Goal: Information Seeking & Learning: Learn about a topic

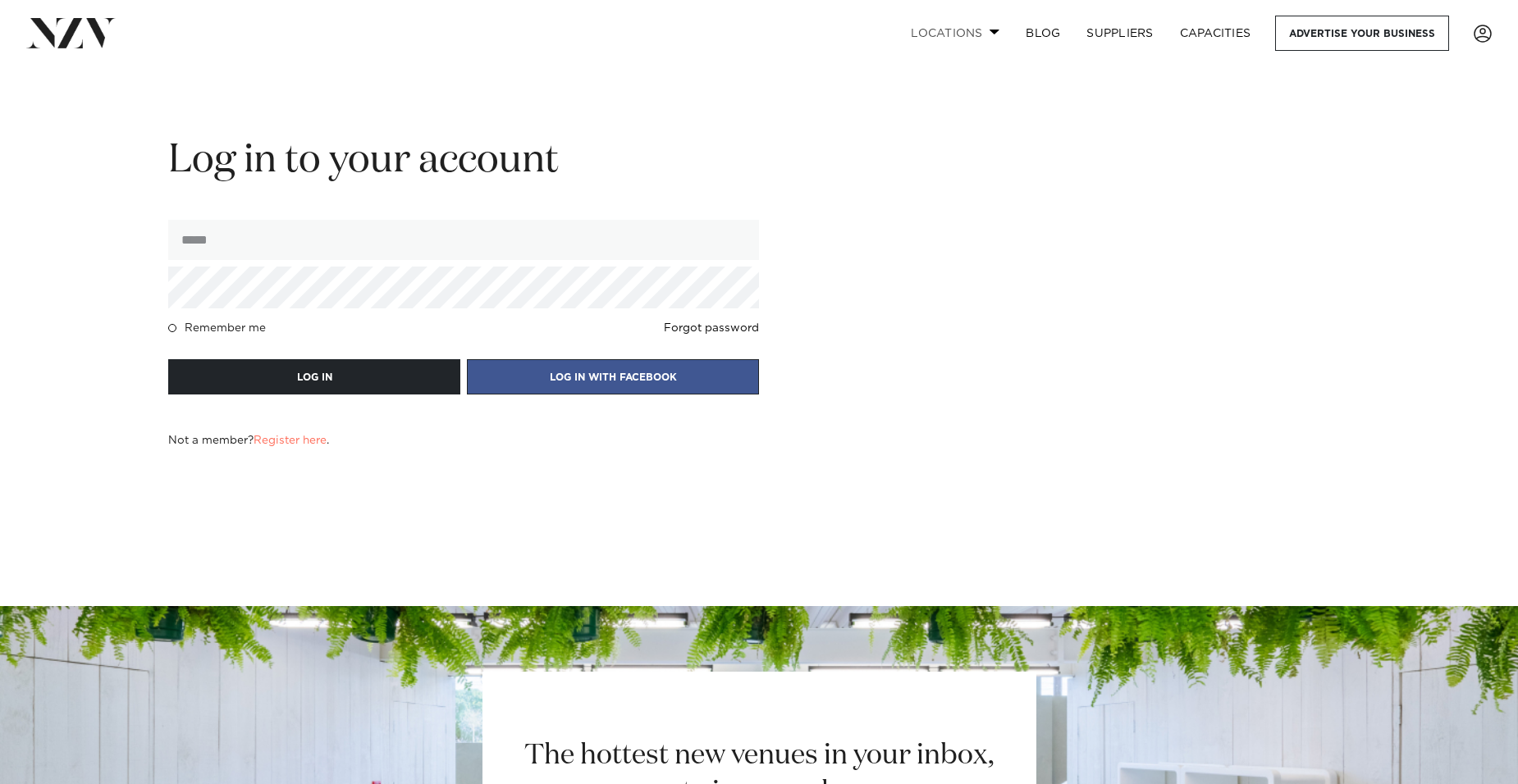
click at [980, 33] on link "Locations" at bounding box center [955, 33] width 115 height 36
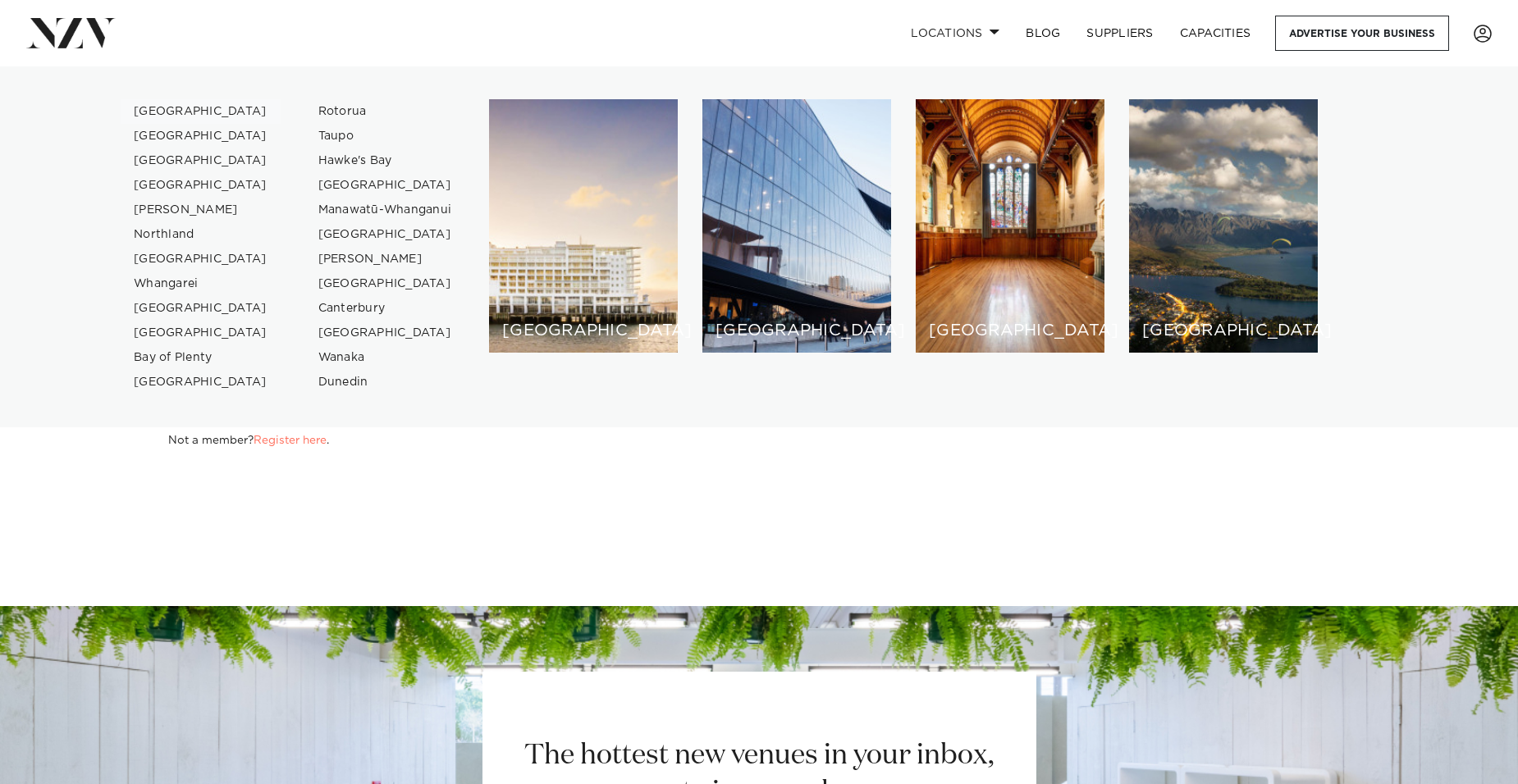
click at [179, 105] on link "[GEOGRAPHIC_DATA]" at bounding box center [200, 111] width 160 height 25
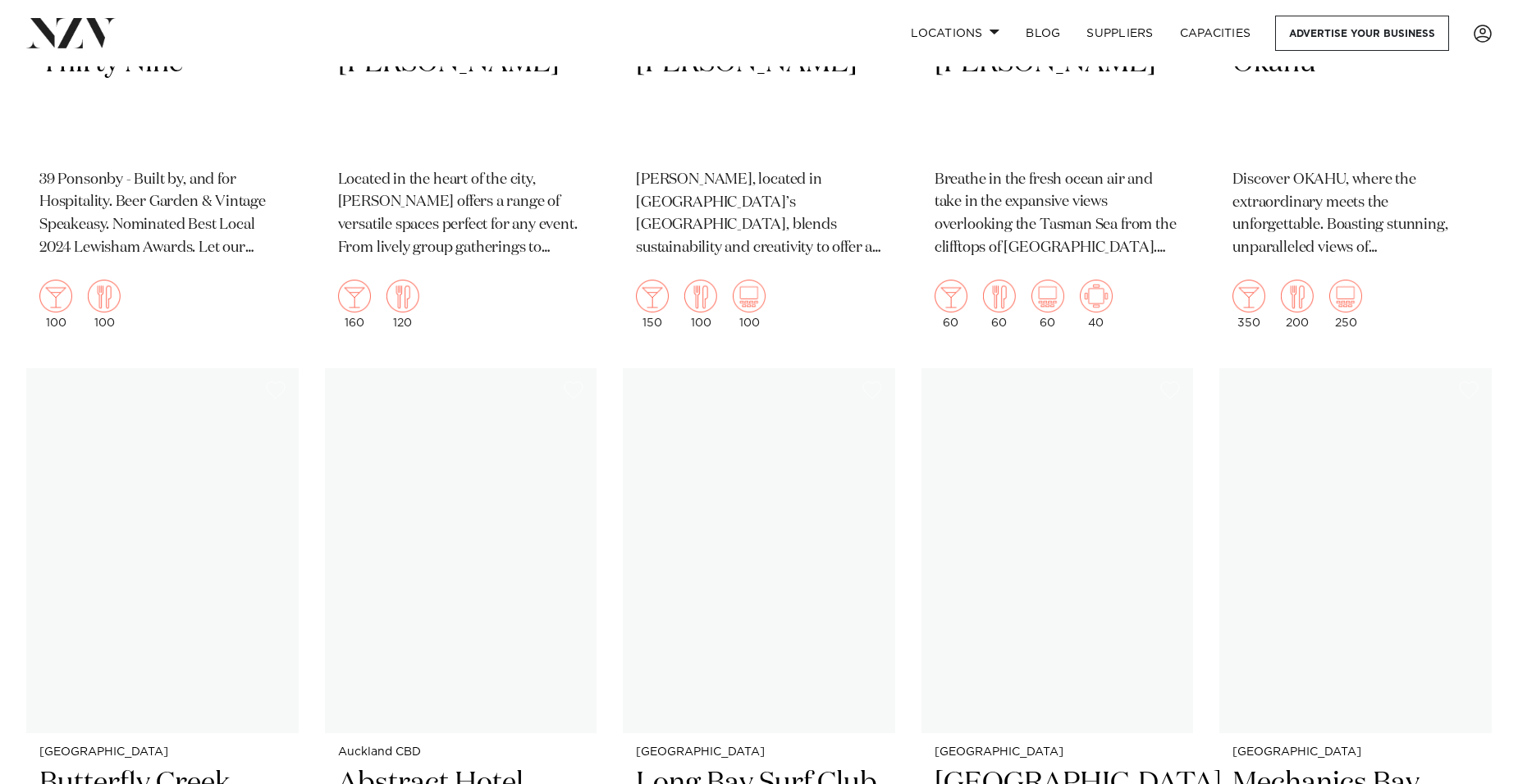
scroll to position [16572, 0]
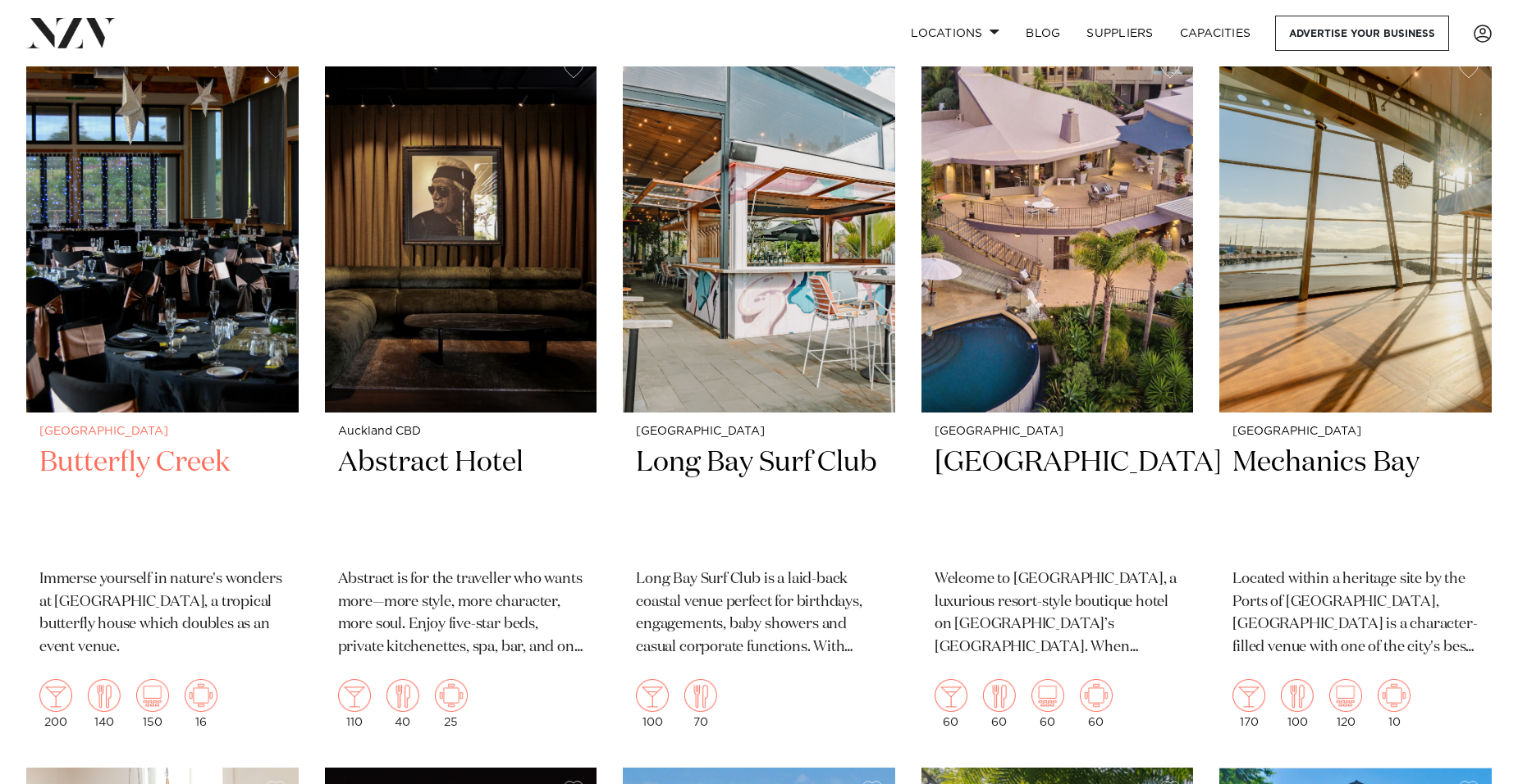
click at [83, 292] on img at bounding box center [162, 230] width 273 height 365
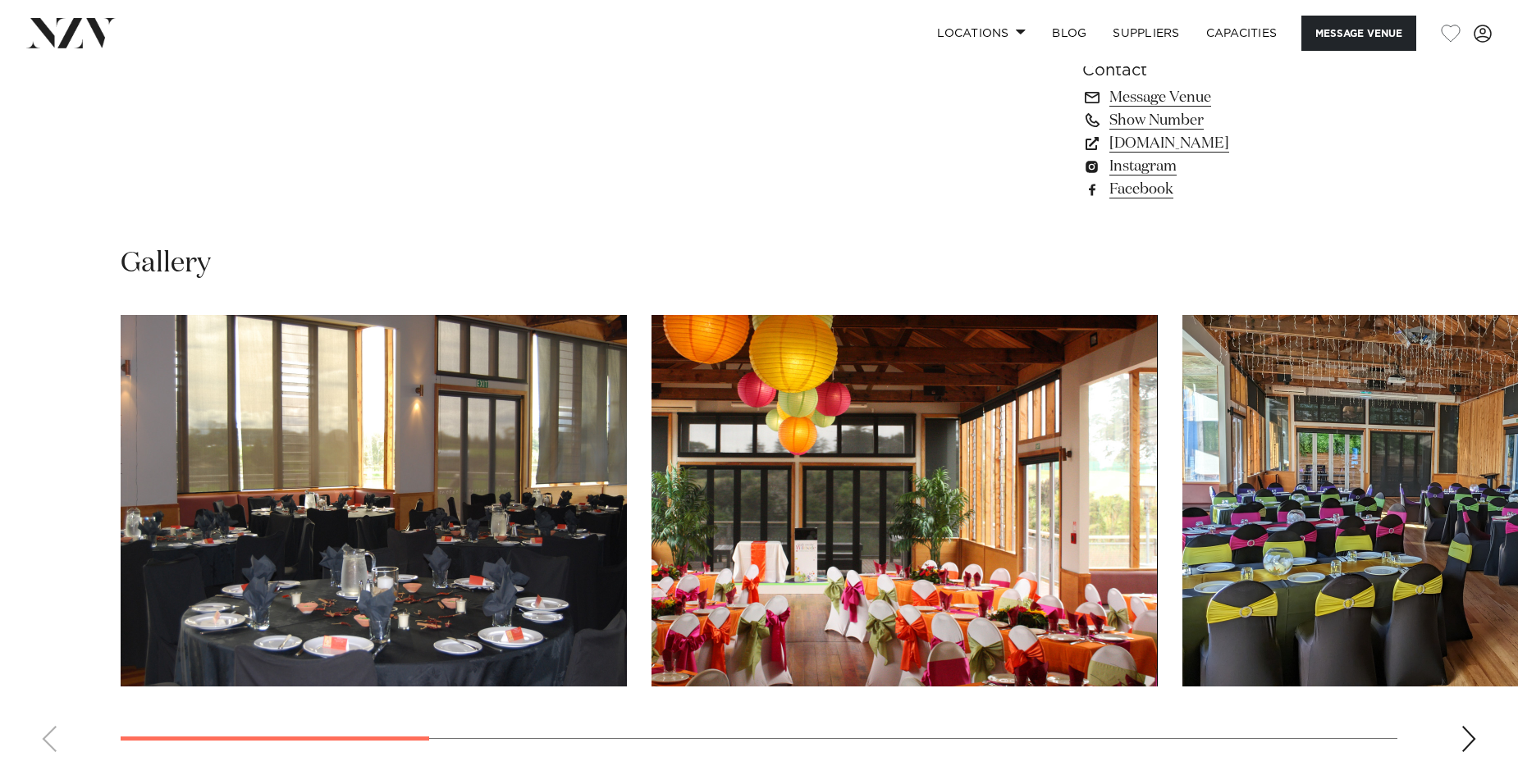
scroll to position [1559, 0]
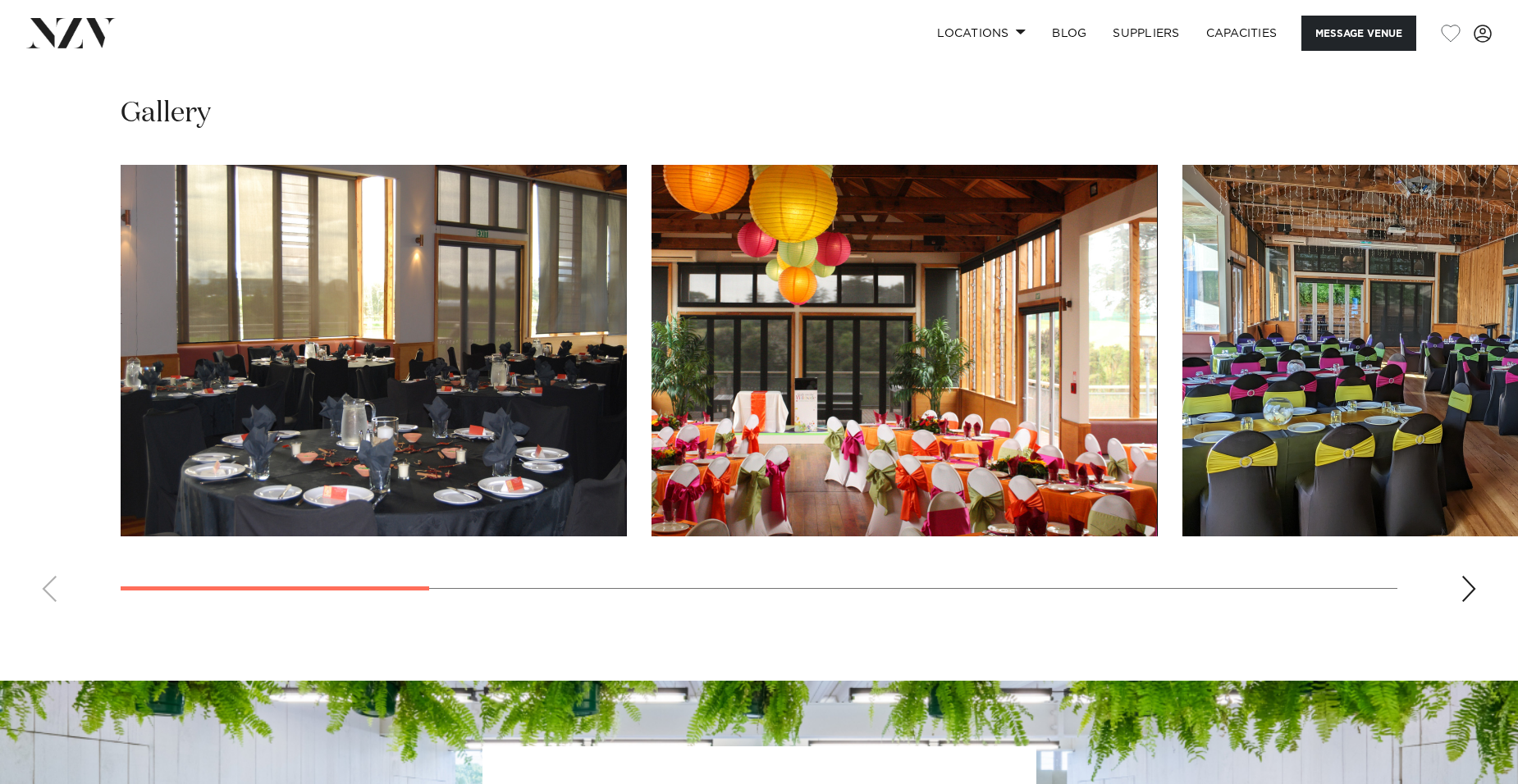
click at [1461, 586] on div "Next slide" at bounding box center [1469, 589] width 16 height 26
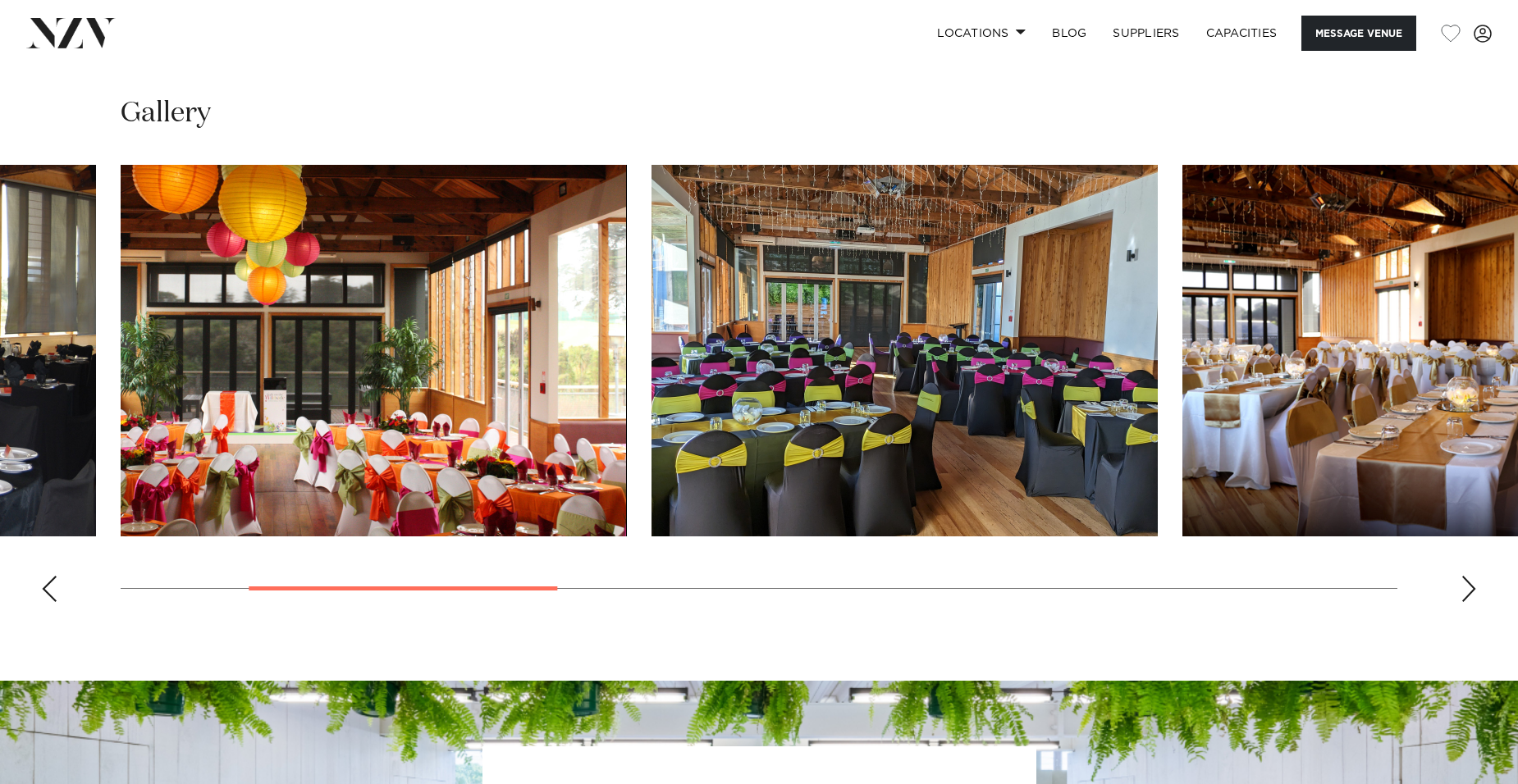
click at [1461, 586] on div "Next slide" at bounding box center [1469, 589] width 16 height 26
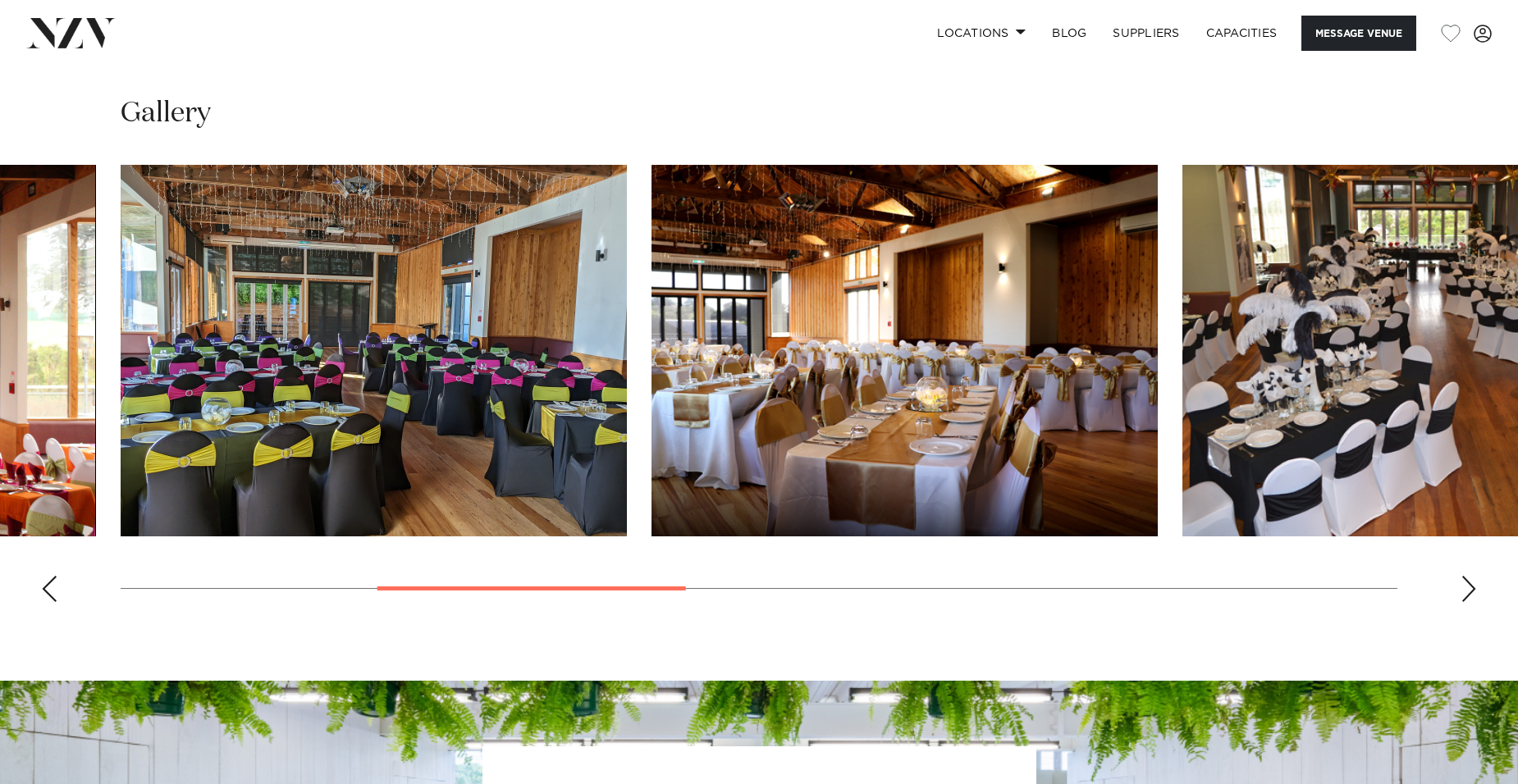
click at [1461, 586] on div "Next slide" at bounding box center [1469, 589] width 16 height 26
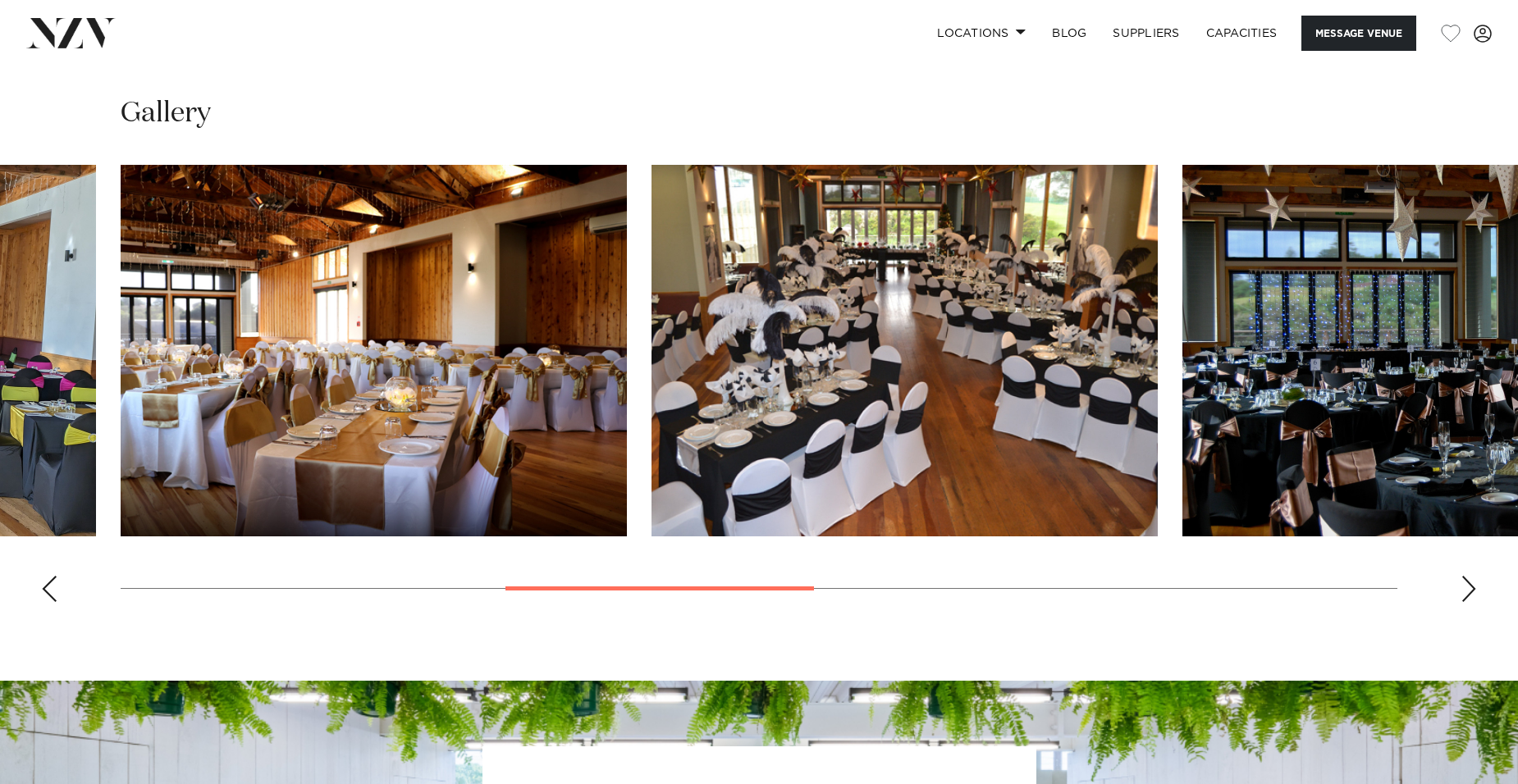
click at [1461, 586] on div "Next slide" at bounding box center [1469, 589] width 16 height 26
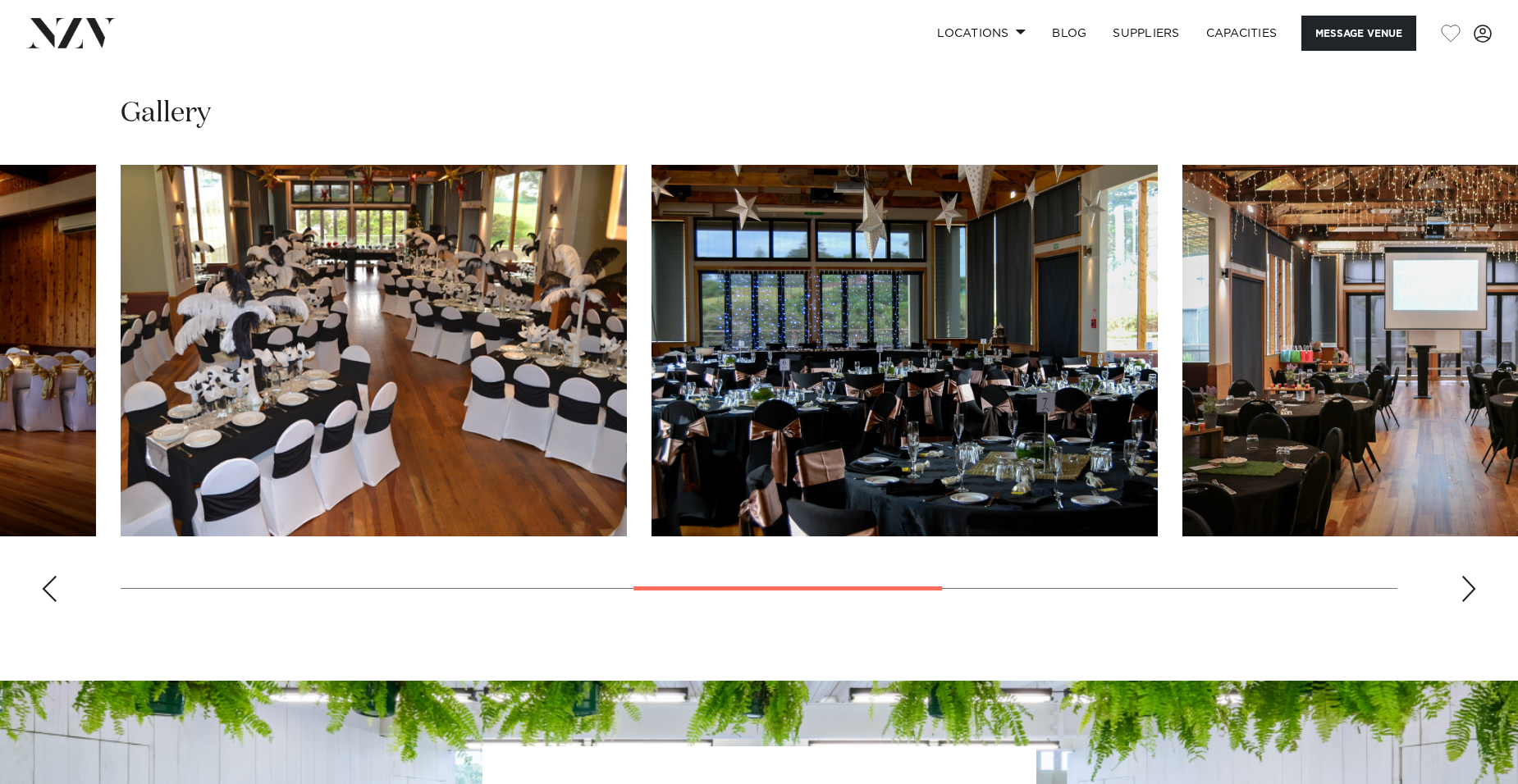
click at [1461, 591] on div "Next slide" at bounding box center [1469, 589] width 16 height 26
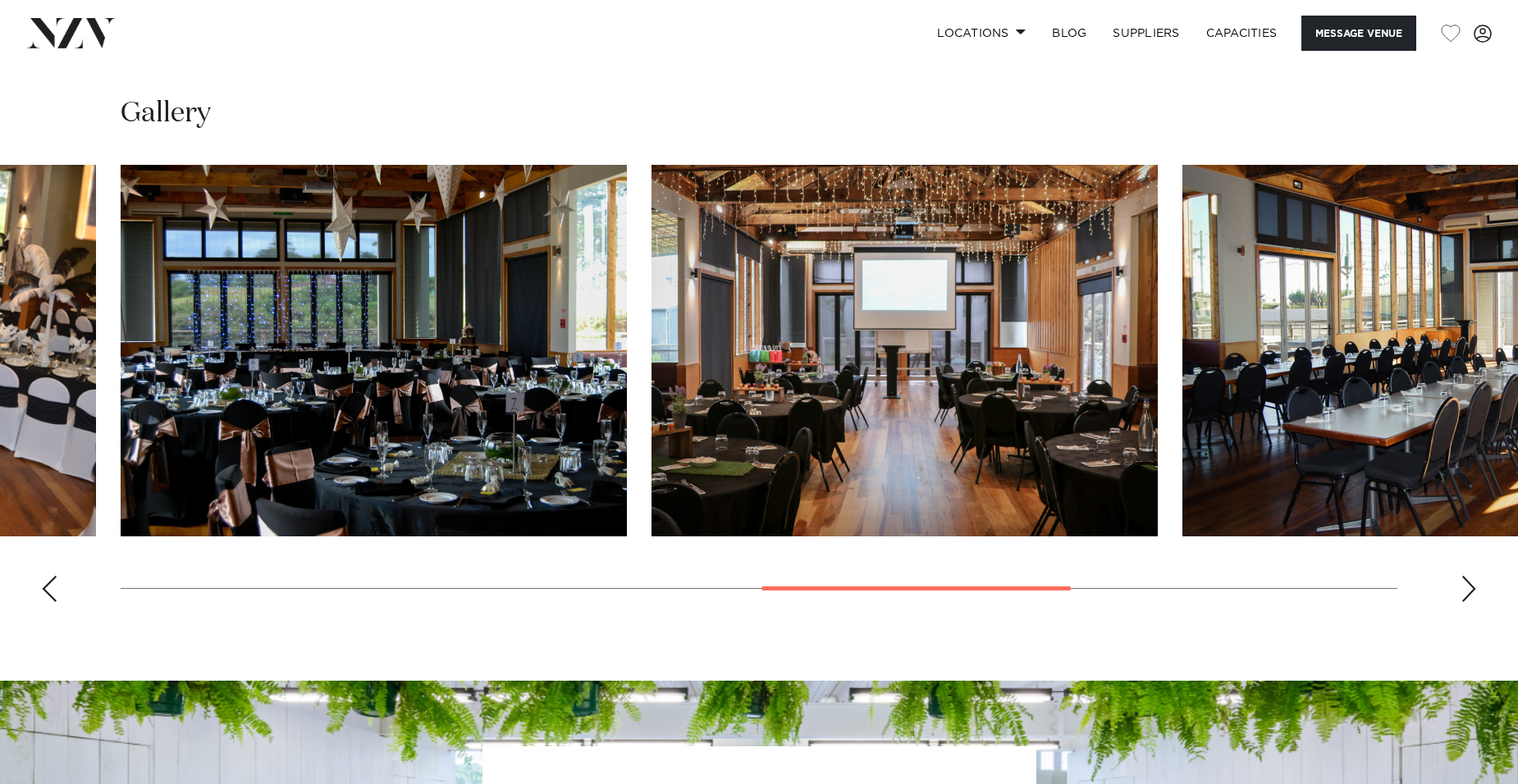
click at [1461, 591] on div "Next slide" at bounding box center [1469, 589] width 16 height 26
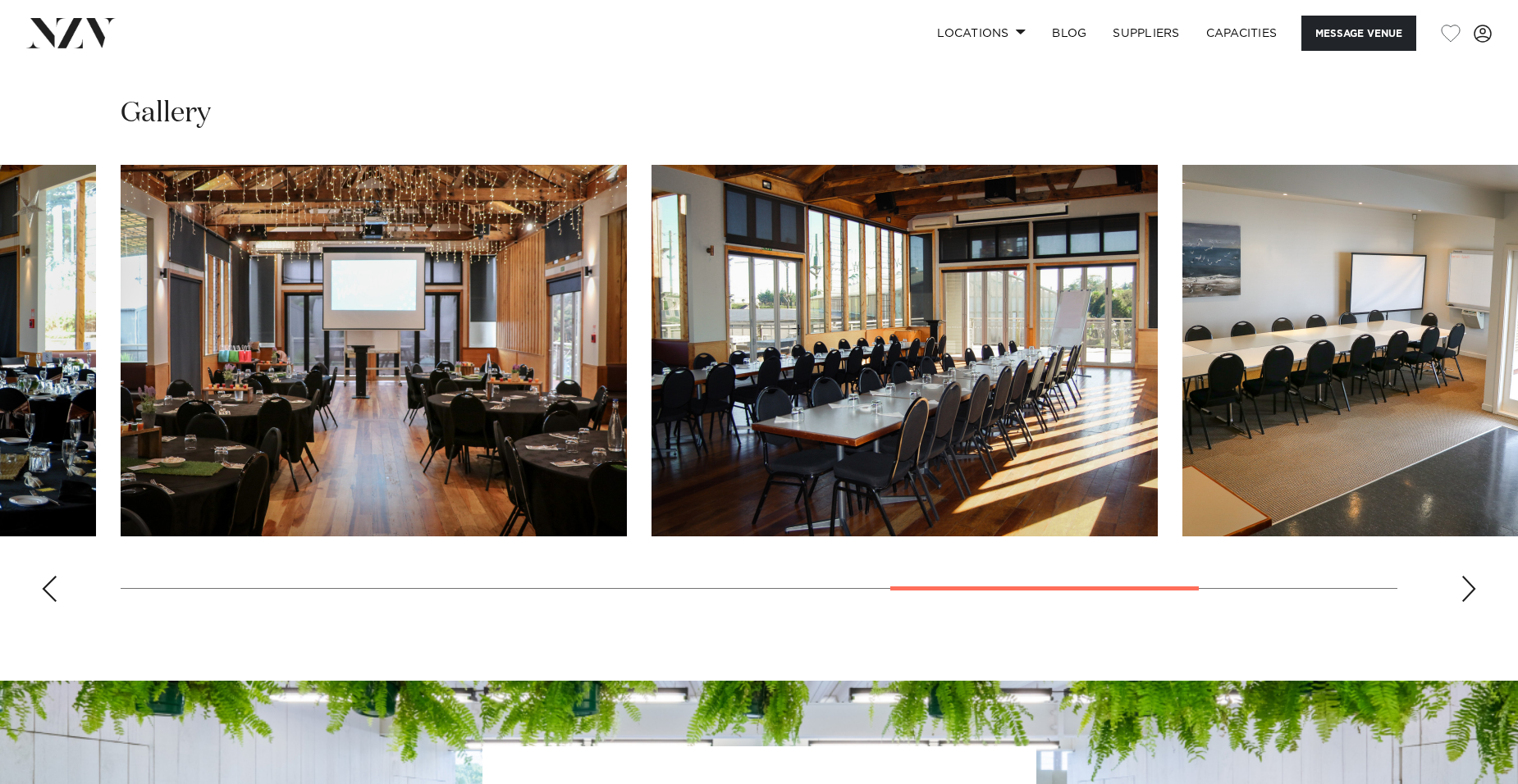
click at [1461, 591] on div "Next slide" at bounding box center [1469, 589] width 16 height 26
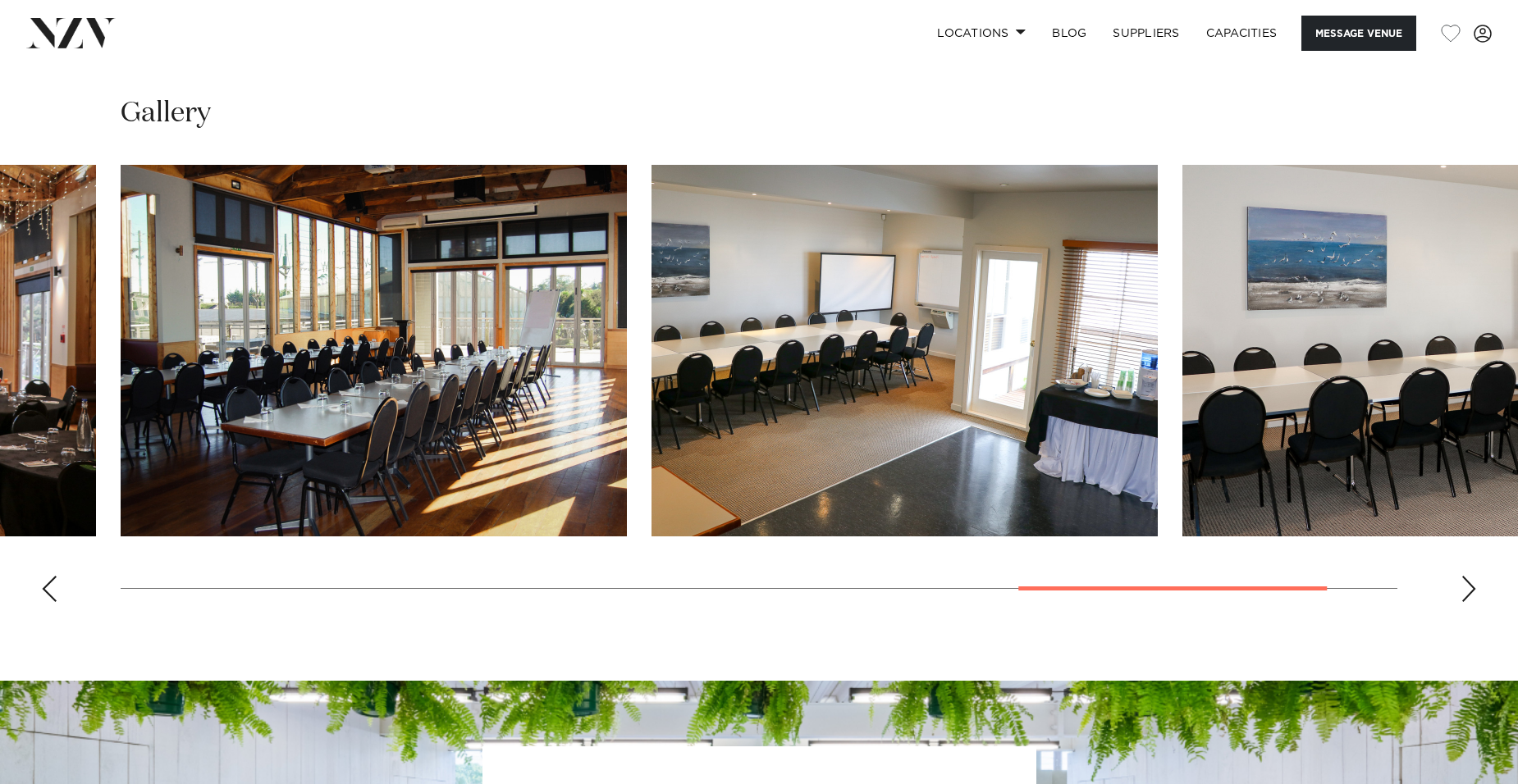
click at [1462, 591] on div "Next slide" at bounding box center [1469, 589] width 16 height 26
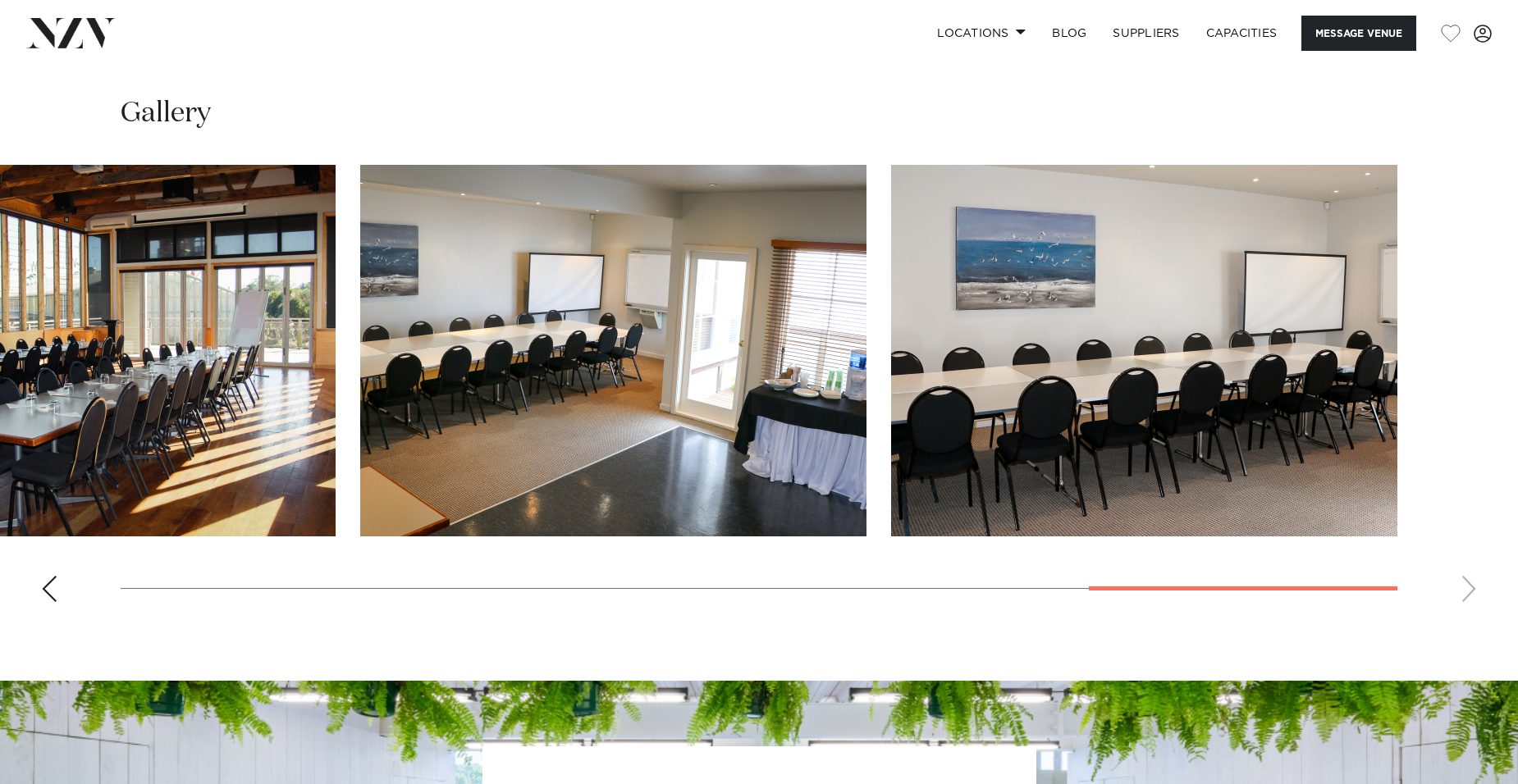
click at [1471, 597] on swiper-container at bounding box center [759, 390] width 1518 height 450
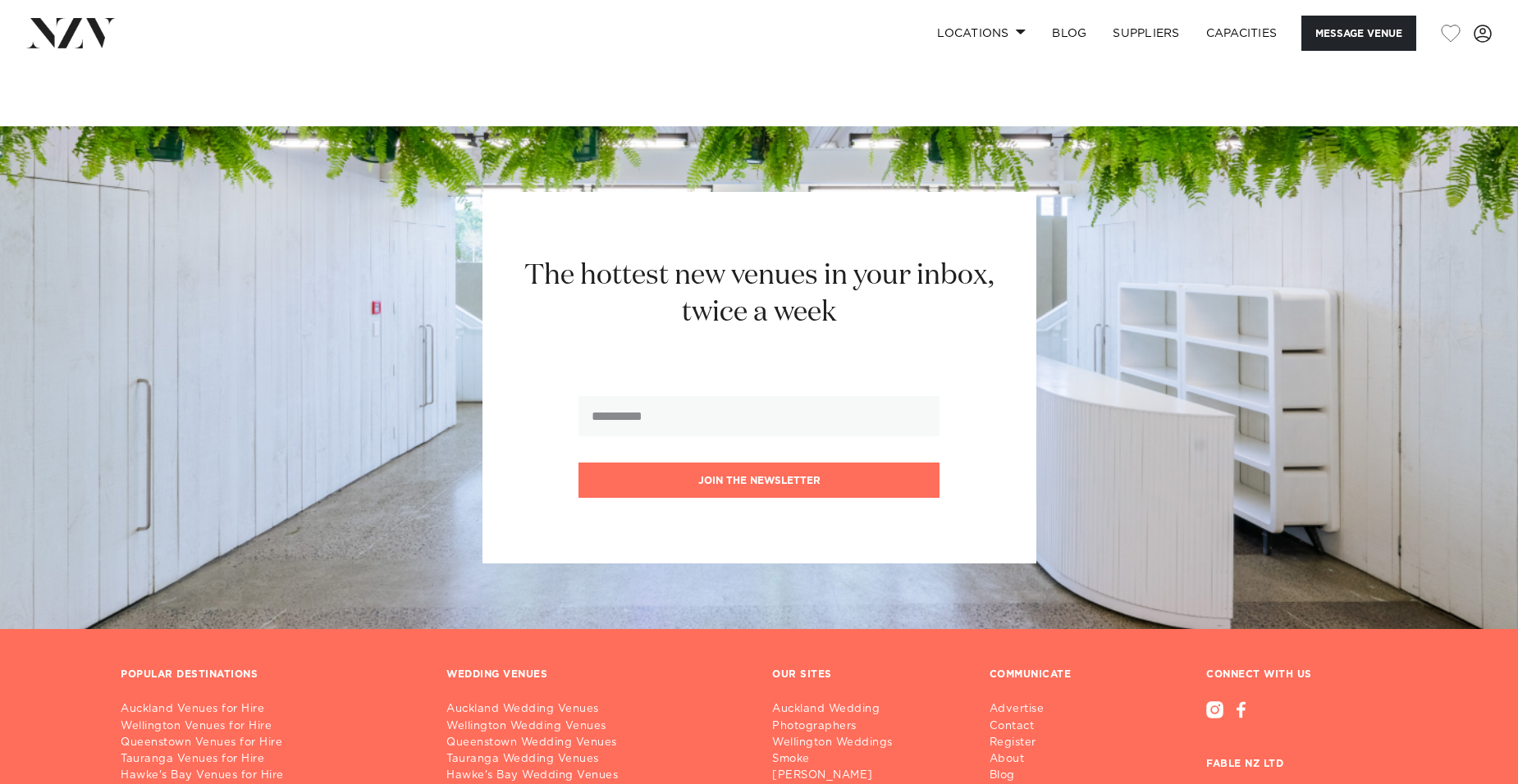
scroll to position [1887, 0]
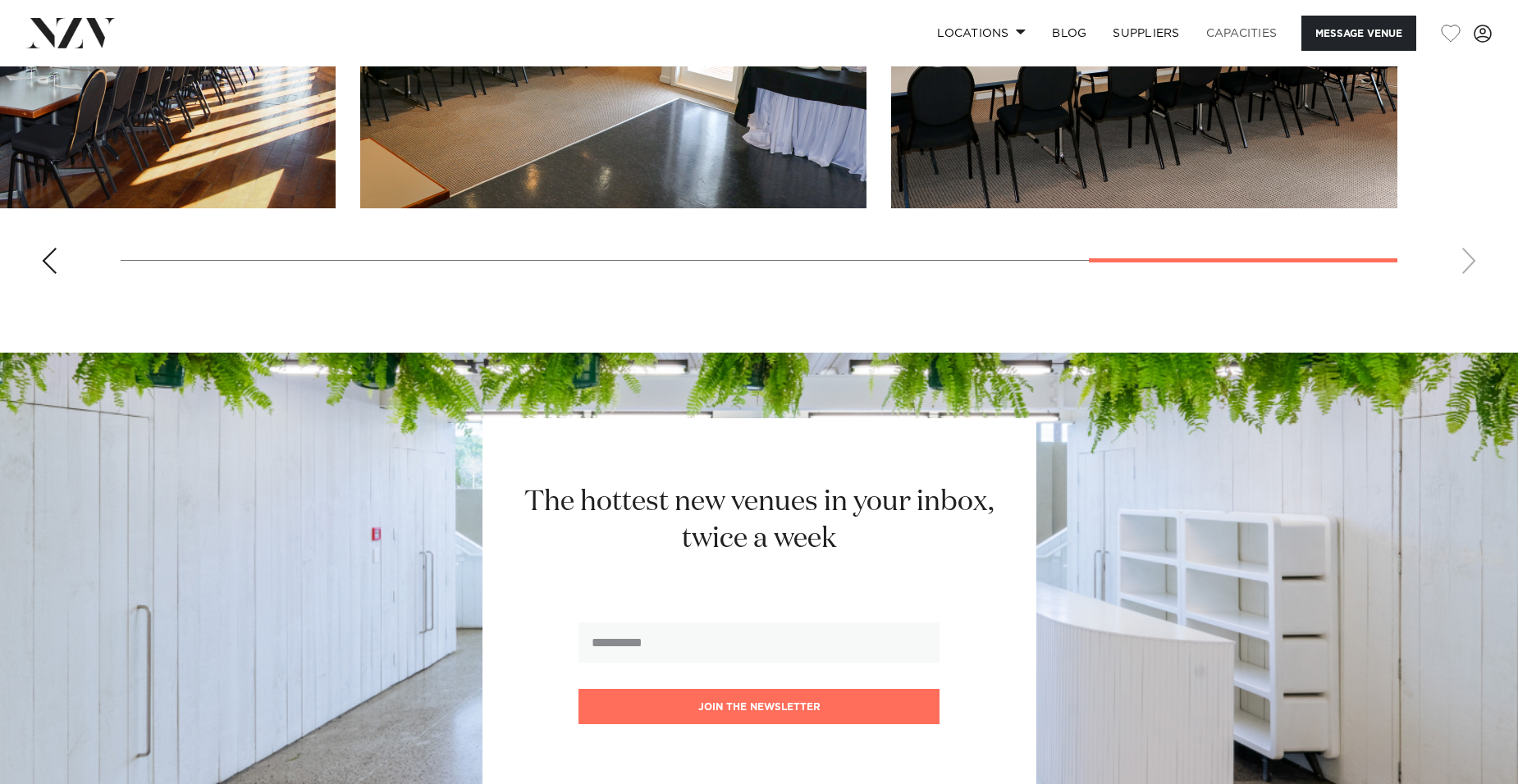
click at [1231, 38] on link "Capacities" at bounding box center [1242, 33] width 98 height 36
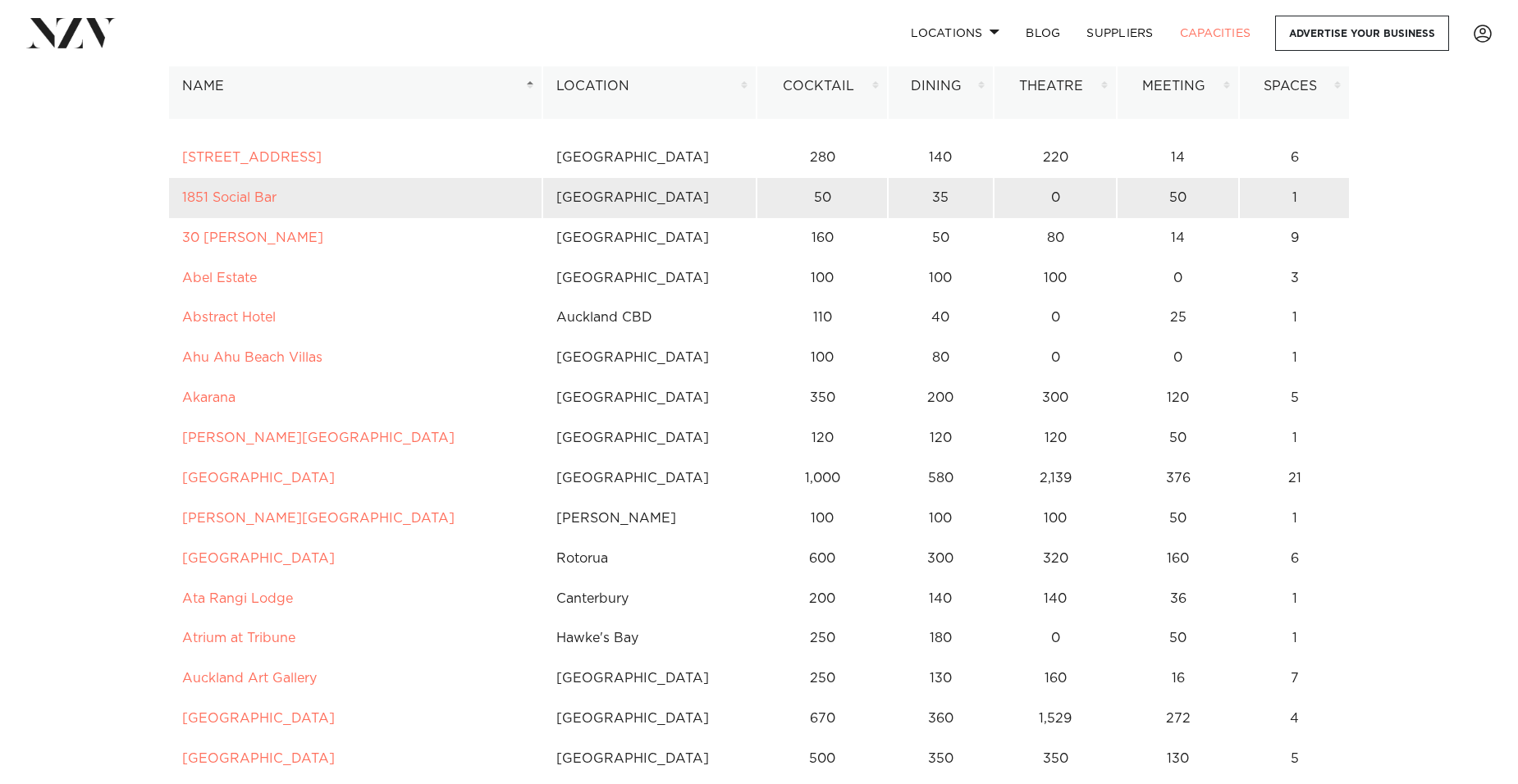
scroll to position [164, 0]
